Goal: Transaction & Acquisition: Book appointment/travel/reservation

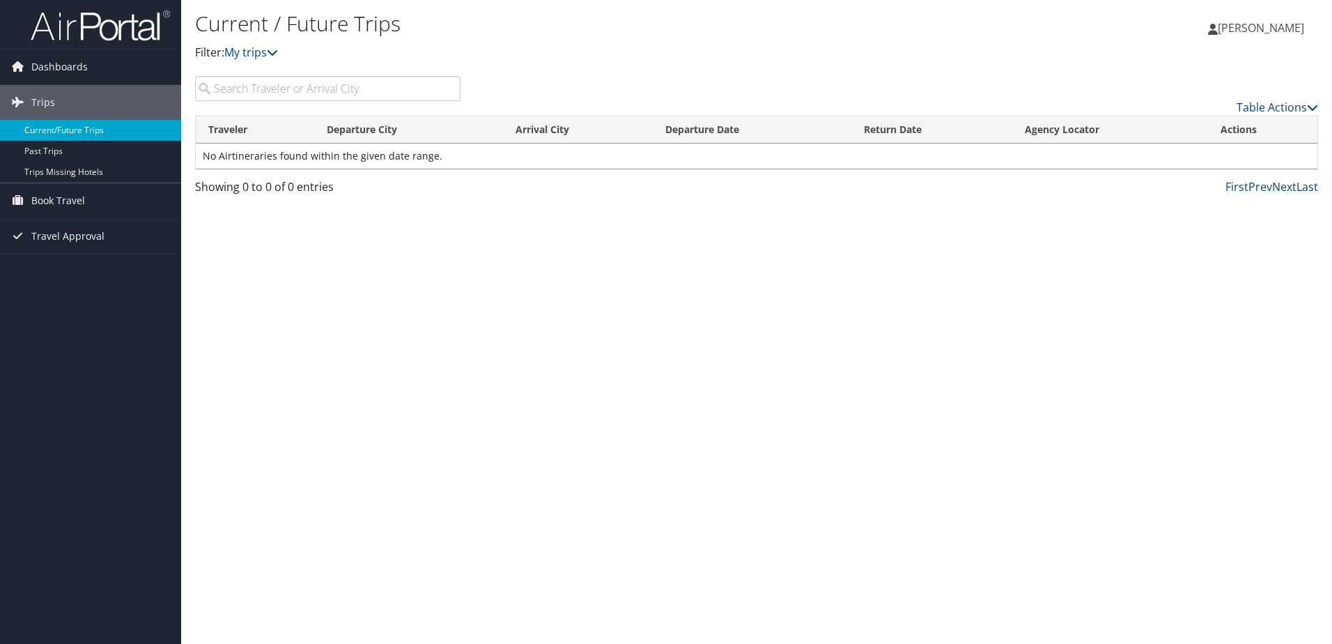
click at [87, 140] on link "Current/Future Trips" at bounding box center [90, 130] width 181 height 21
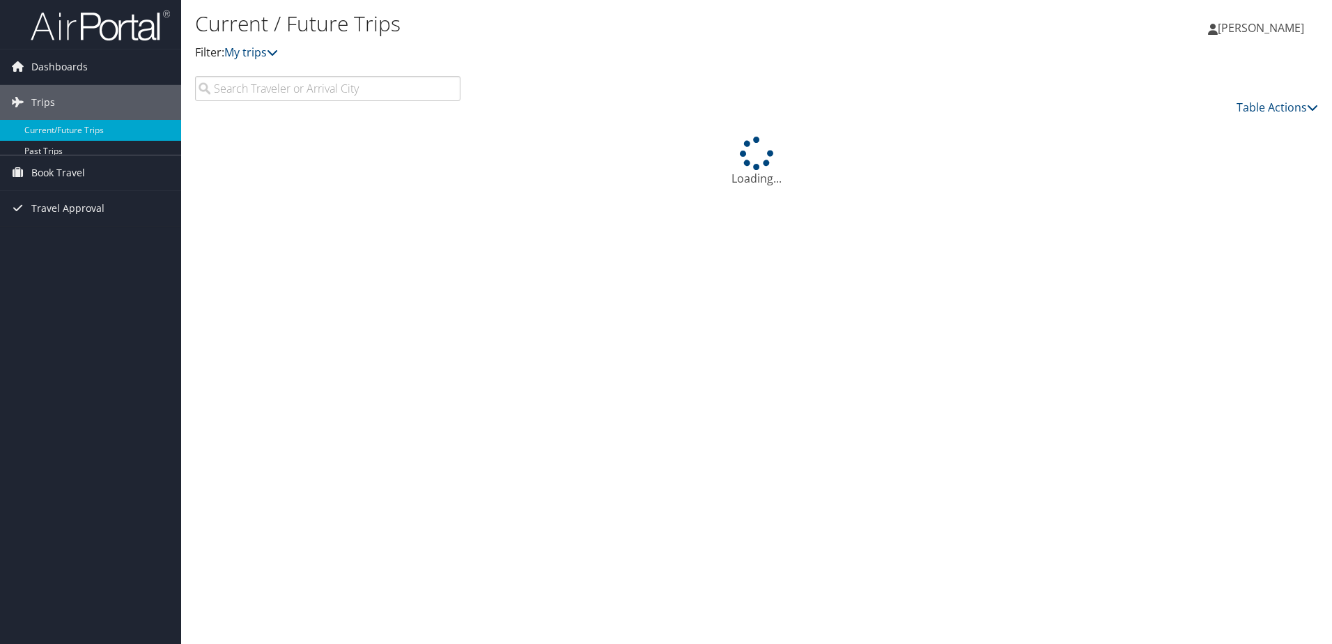
click at [23, 67] on icon at bounding box center [17, 66] width 21 height 21
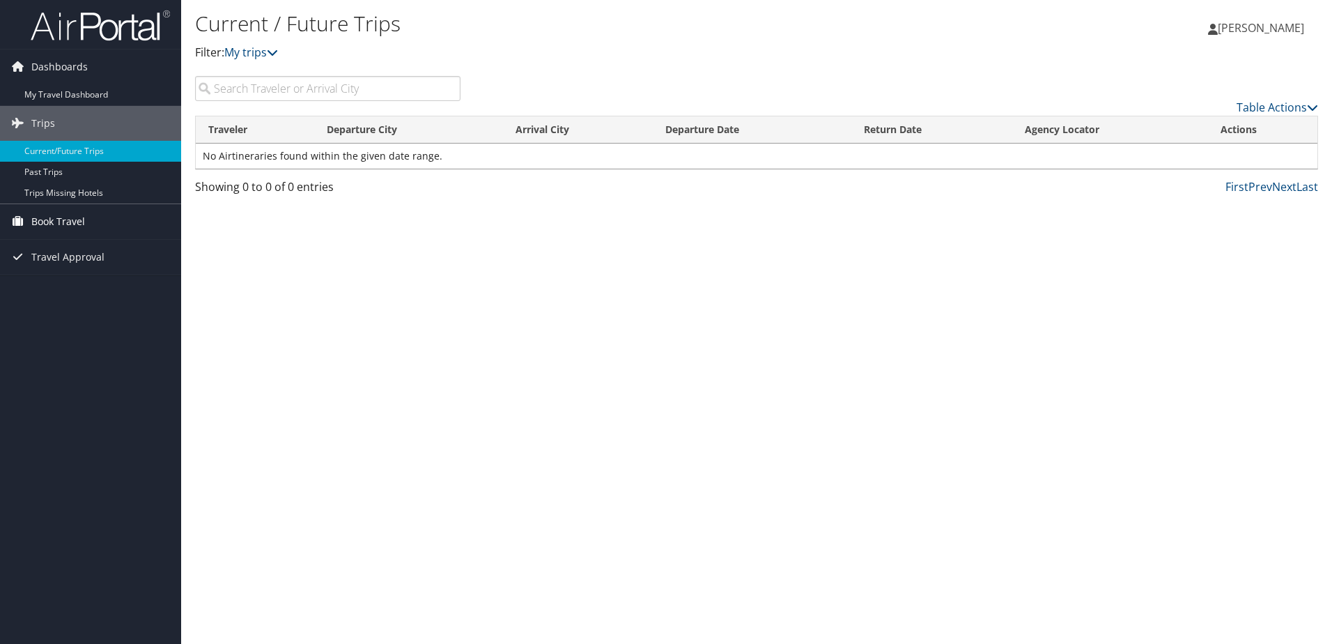
click at [79, 220] on span "Book Travel" at bounding box center [58, 221] width 54 height 35
click at [87, 268] on link "Book/Manage Online Trips" at bounding box center [90, 270] width 181 height 21
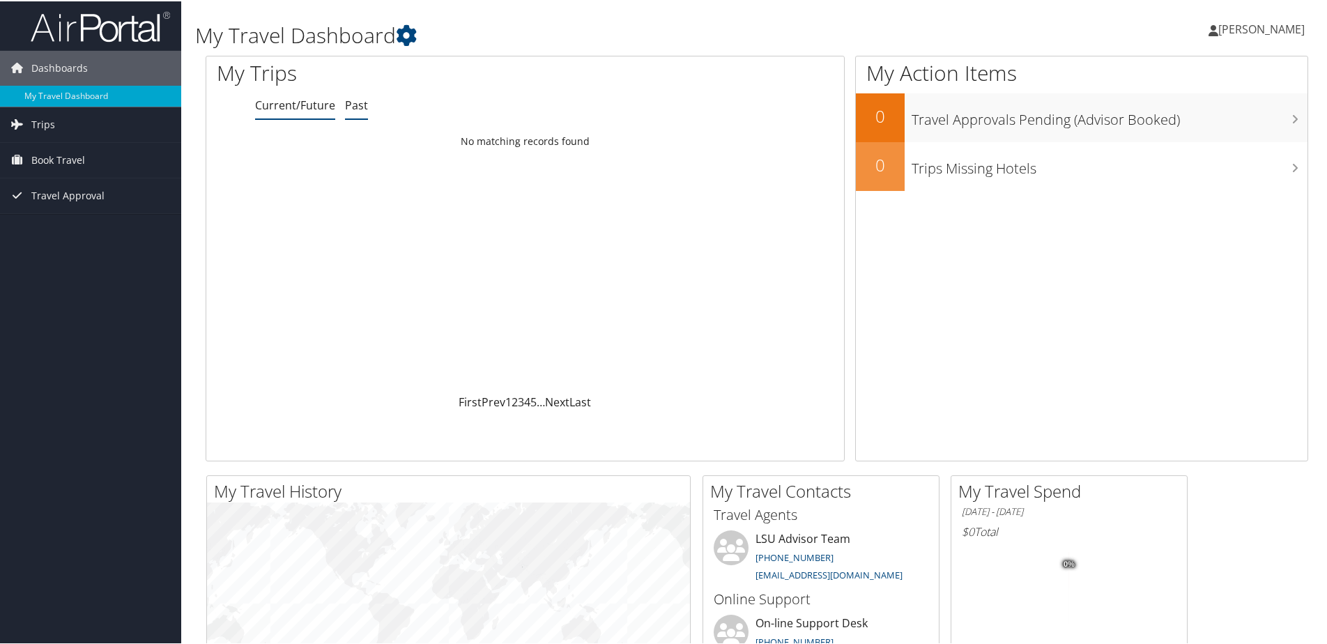
click at [360, 116] on li "Past" at bounding box center [356, 104] width 23 height 25
click at [275, 115] on li "Current/Future" at bounding box center [295, 104] width 80 height 25
click at [86, 163] on link "Book Travel" at bounding box center [90, 158] width 181 height 35
click at [105, 213] on link "Book/Manage Online Trips" at bounding box center [90, 207] width 181 height 21
